Goal: Task Accomplishment & Management: Use online tool/utility

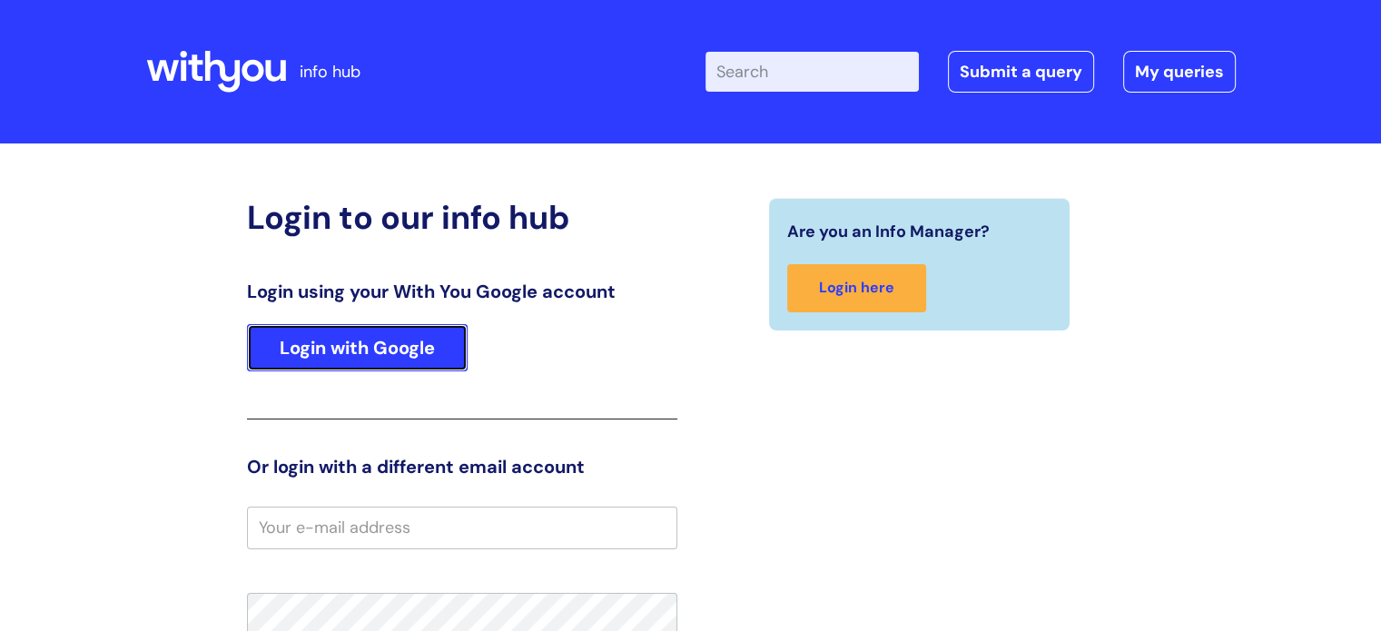
click at [422, 362] on link "Login with Google" at bounding box center [357, 347] width 221 height 47
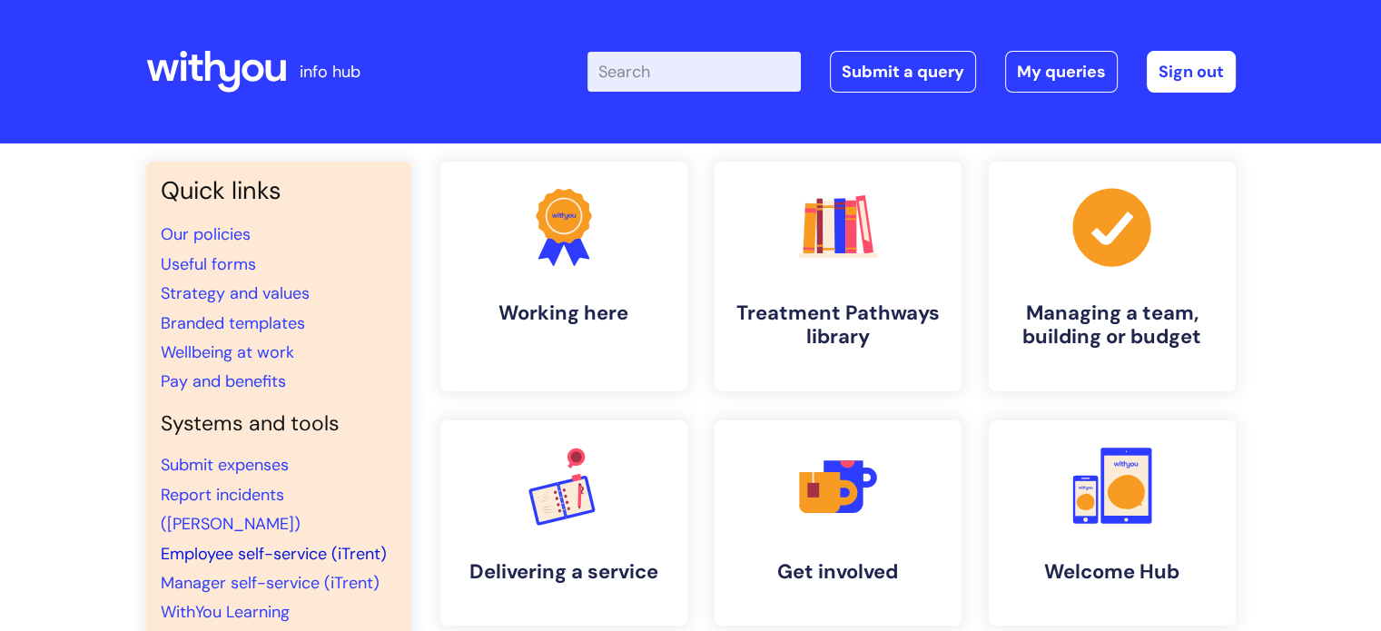
click at [244, 543] on link "Employee self-service (iTrent)" at bounding box center [274, 554] width 226 height 22
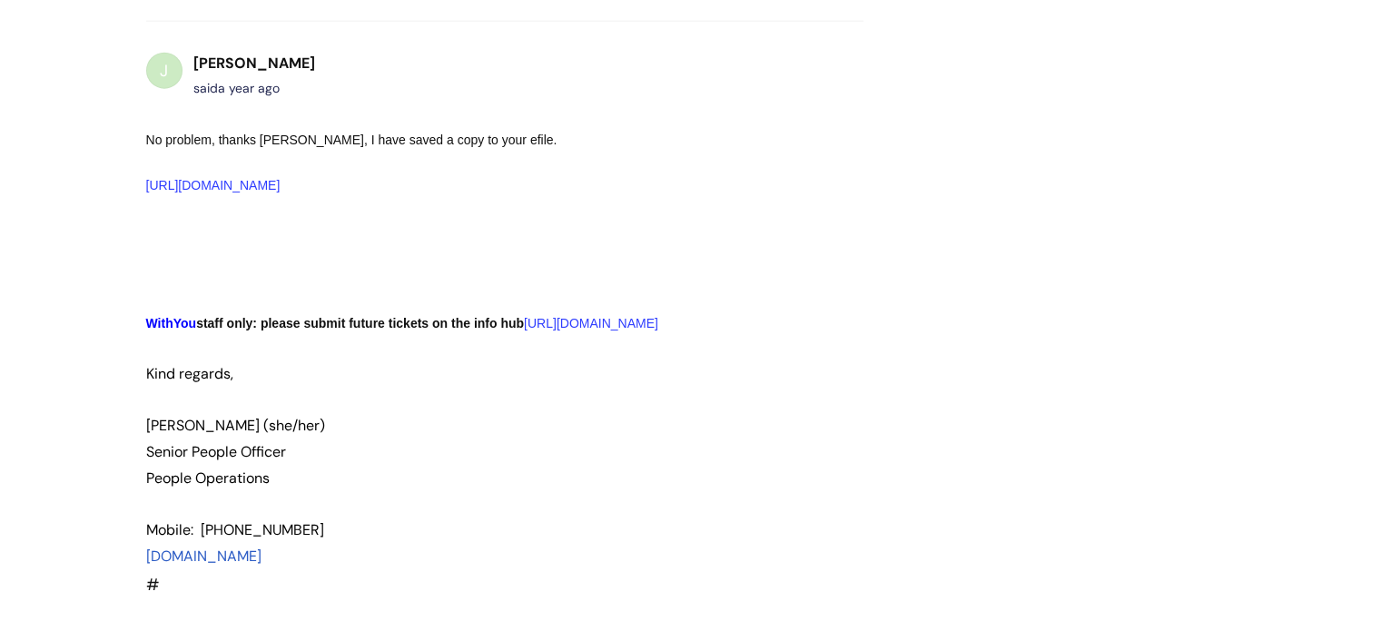
scroll to position [4275, 0]
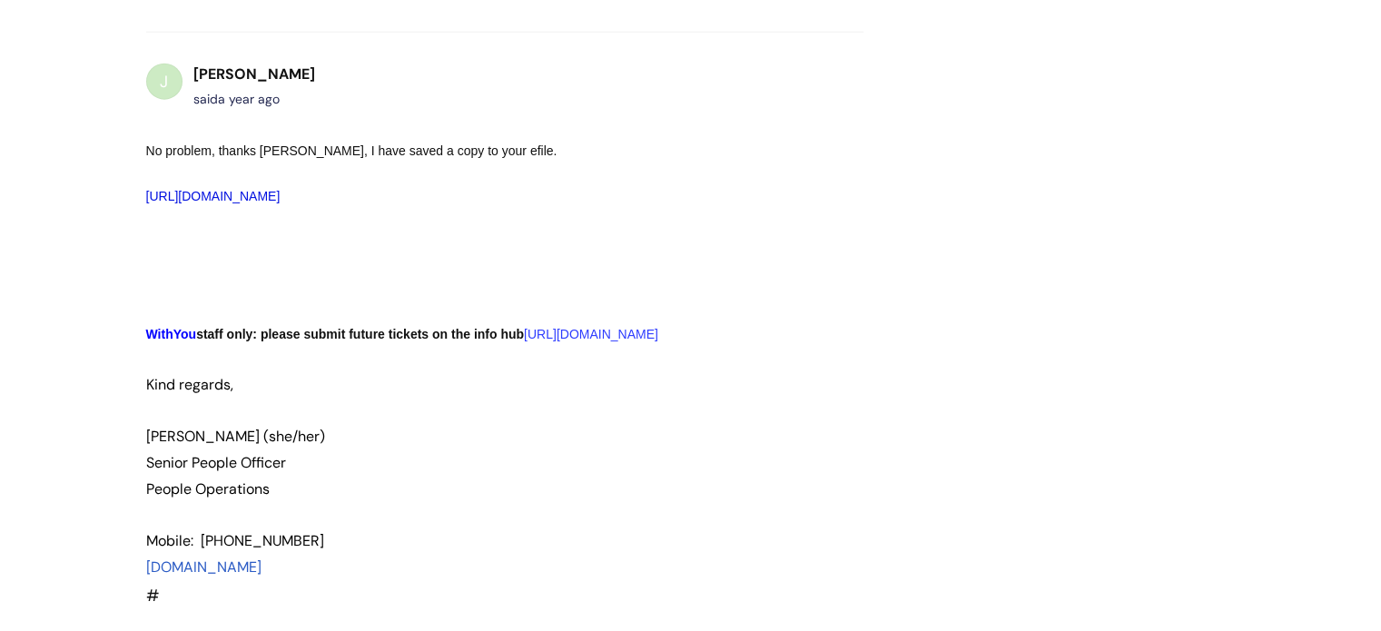
click at [281, 203] on link "[URL][DOMAIN_NAME]" at bounding box center [213, 196] width 134 height 15
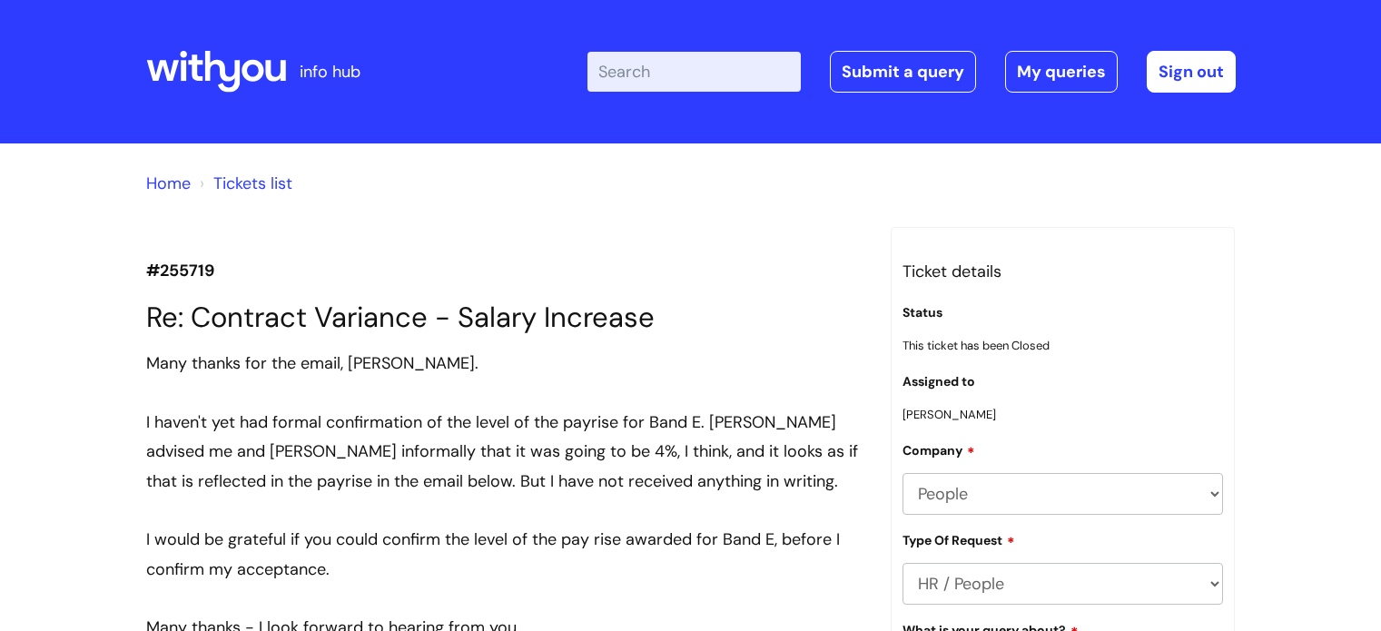
scroll to position [4820, 0]
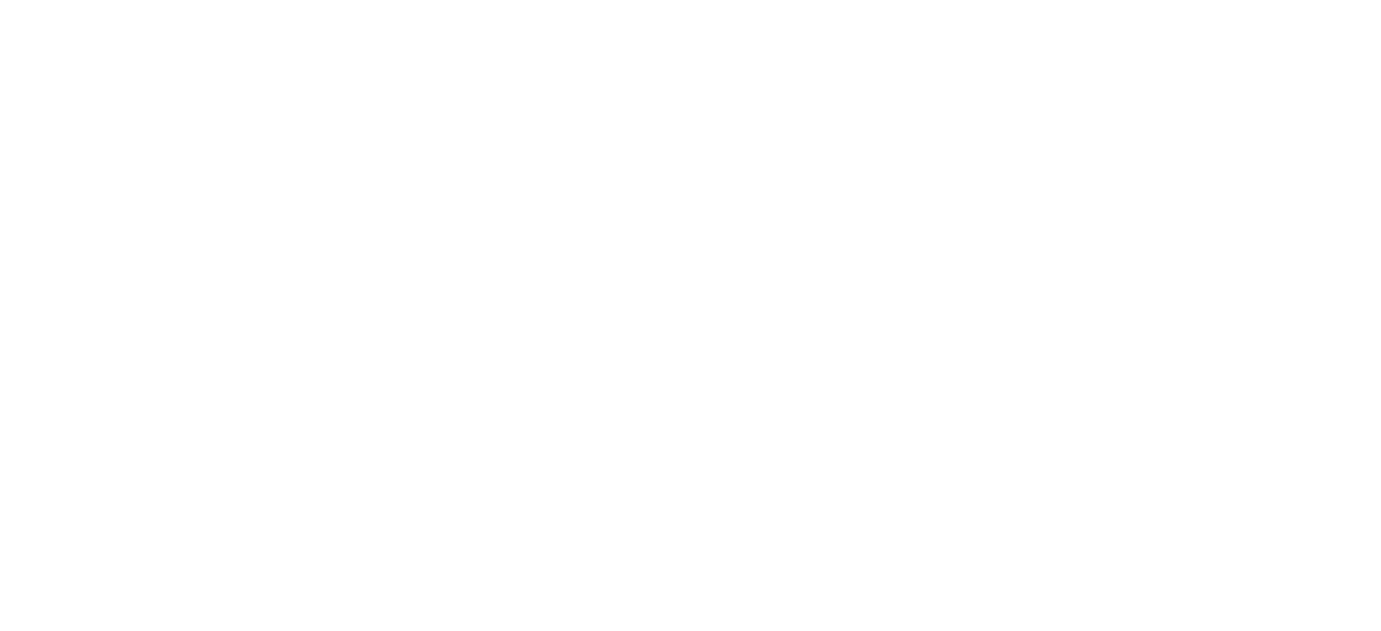
scroll to position [4820, 0]
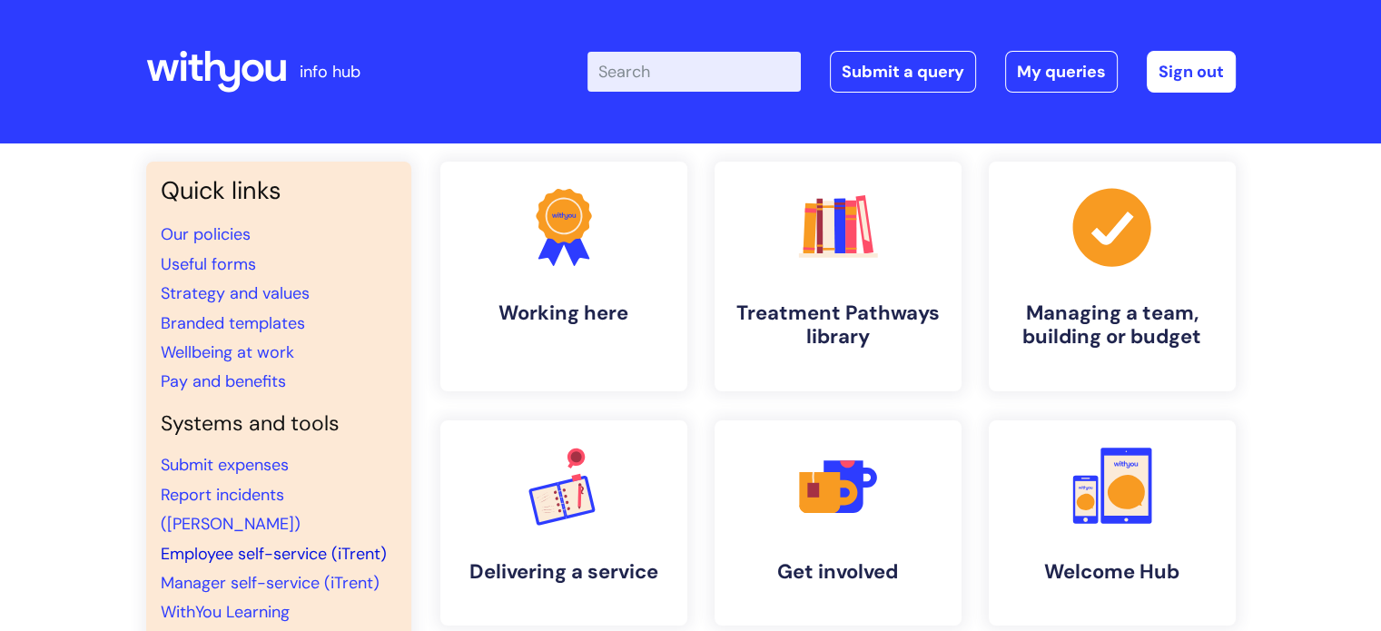
click at [203, 543] on link "Employee self-service (iTrent)" at bounding box center [274, 554] width 226 height 22
